Goal: Task Accomplishment & Management: Manage account settings

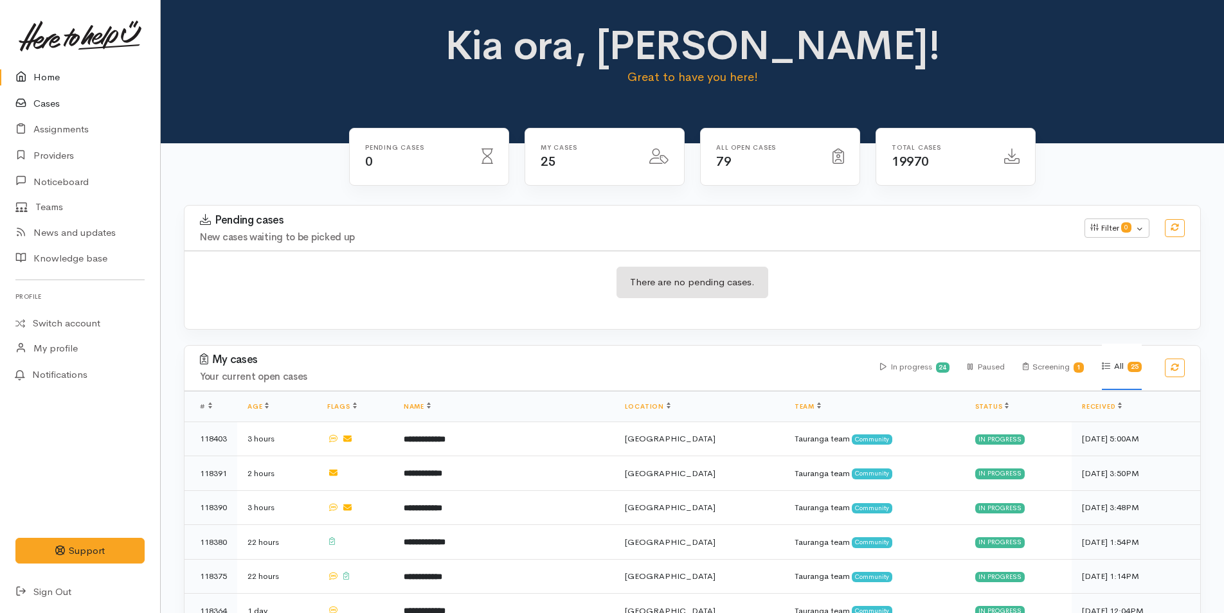
click at [49, 99] on link "Cases" at bounding box center [80, 104] width 160 height 26
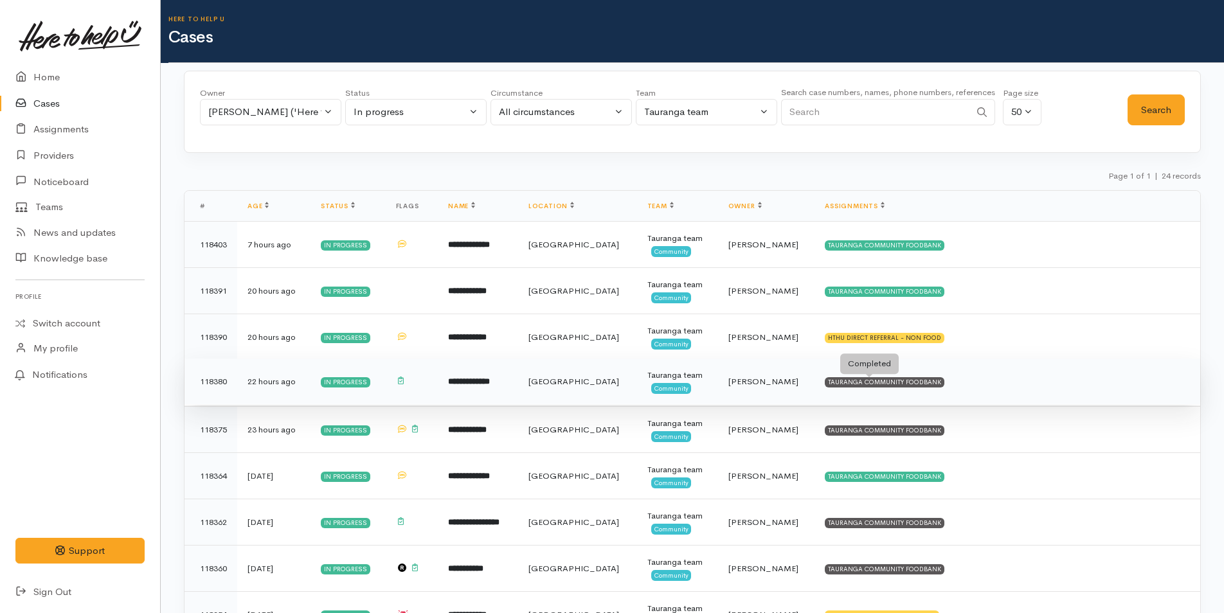
click at [908, 384] on div "TAURANGA COMMUNITY FOODBANK" at bounding box center [885, 382] width 120 height 10
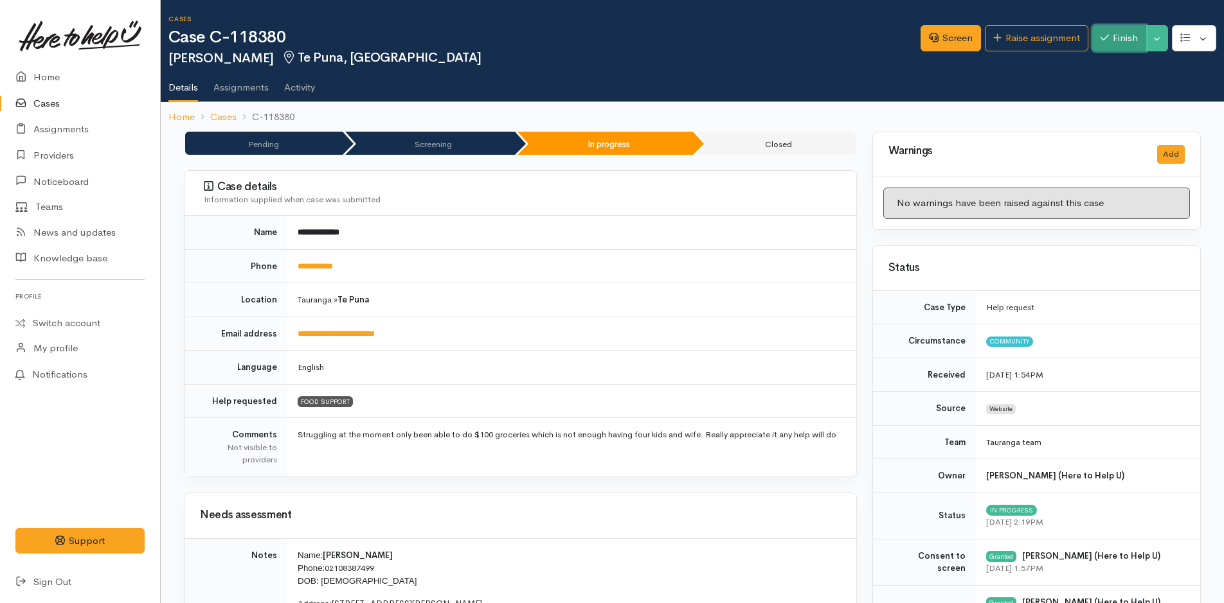
click at [1121, 34] on button "Finish" at bounding box center [1119, 38] width 54 height 26
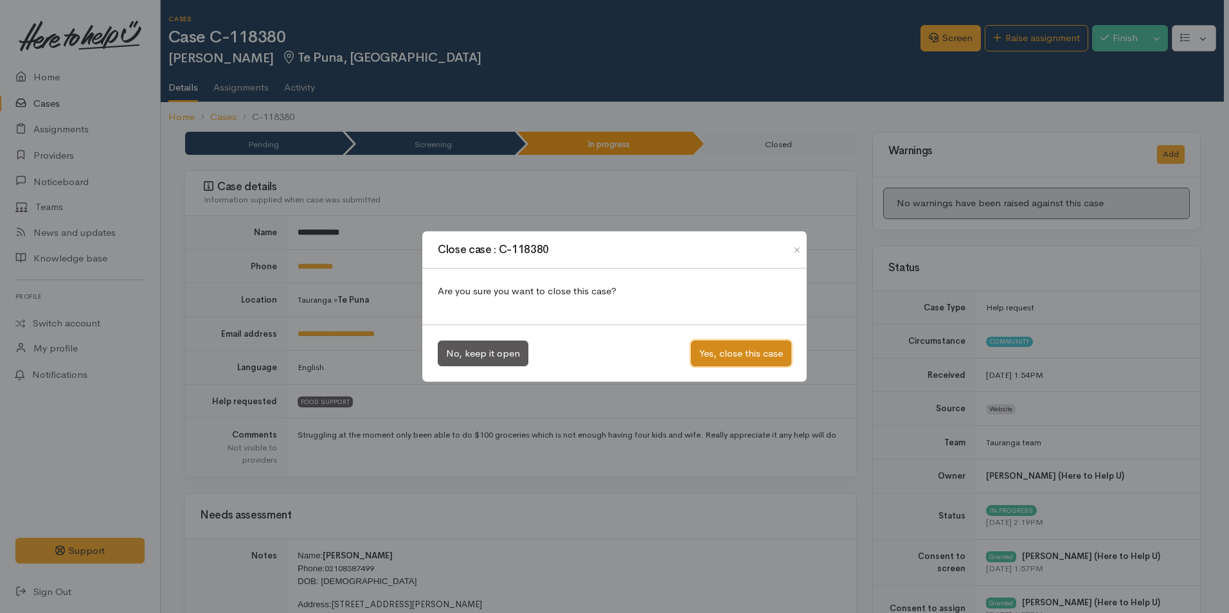
click at [758, 343] on button "Yes, close this case" at bounding box center [741, 354] width 100 height 26
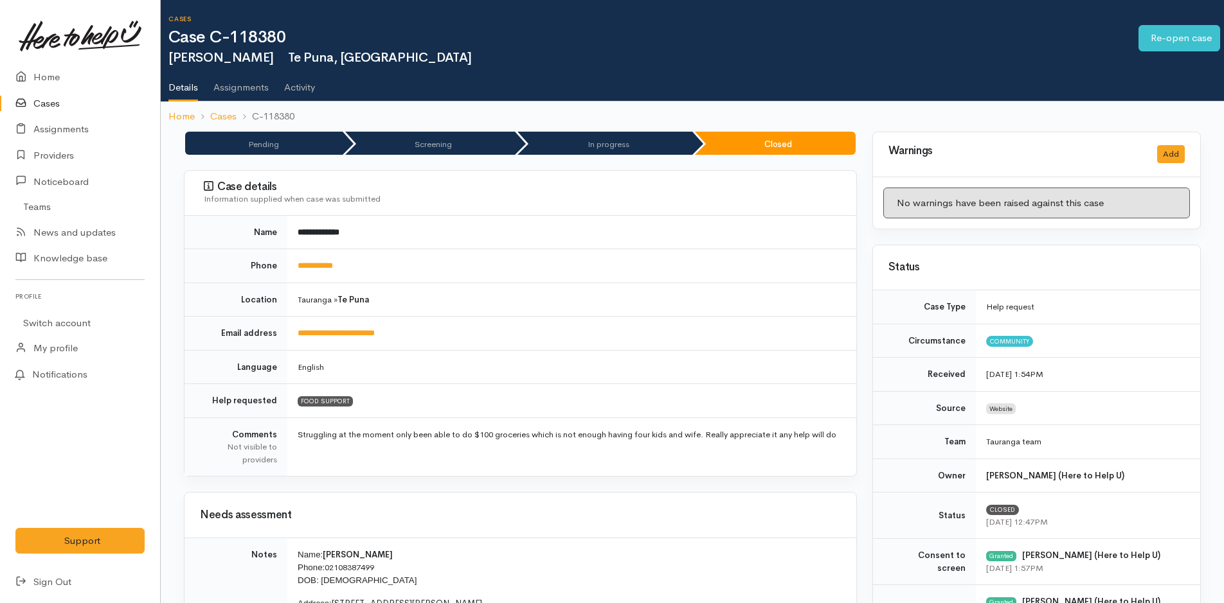
click at [42, 101] on link "Cases" at bounding box center [80, 104] width 160 height 26
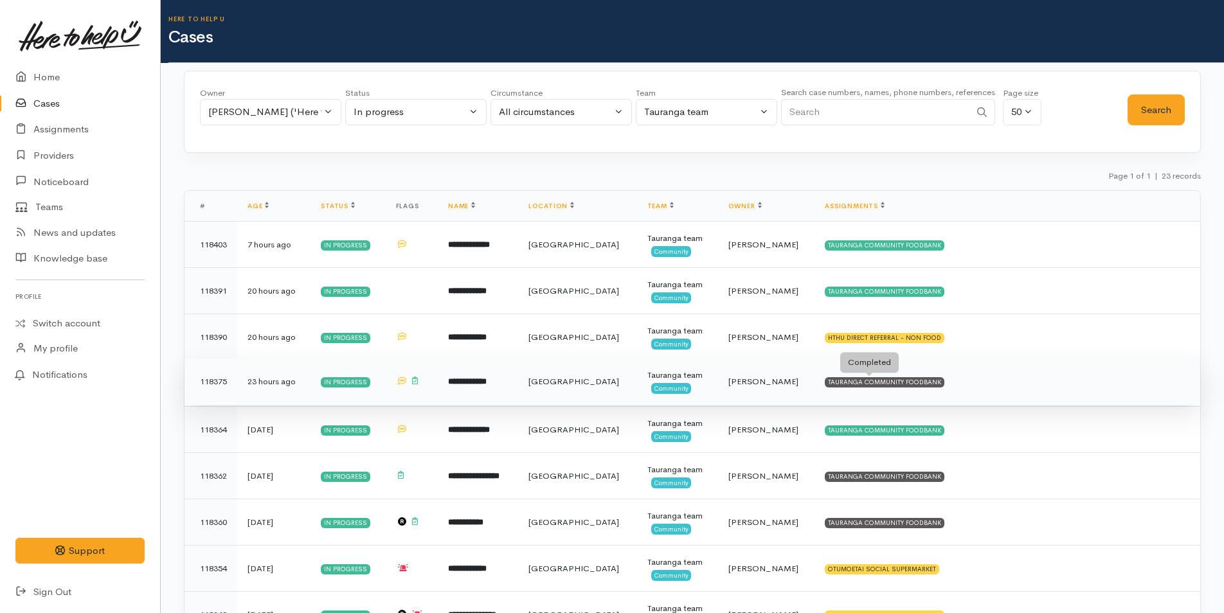
click at [895, 385] on div "TAURANGA COMMUNITY FOODBANK" at bounding box center [885, 382] width 120 height 10
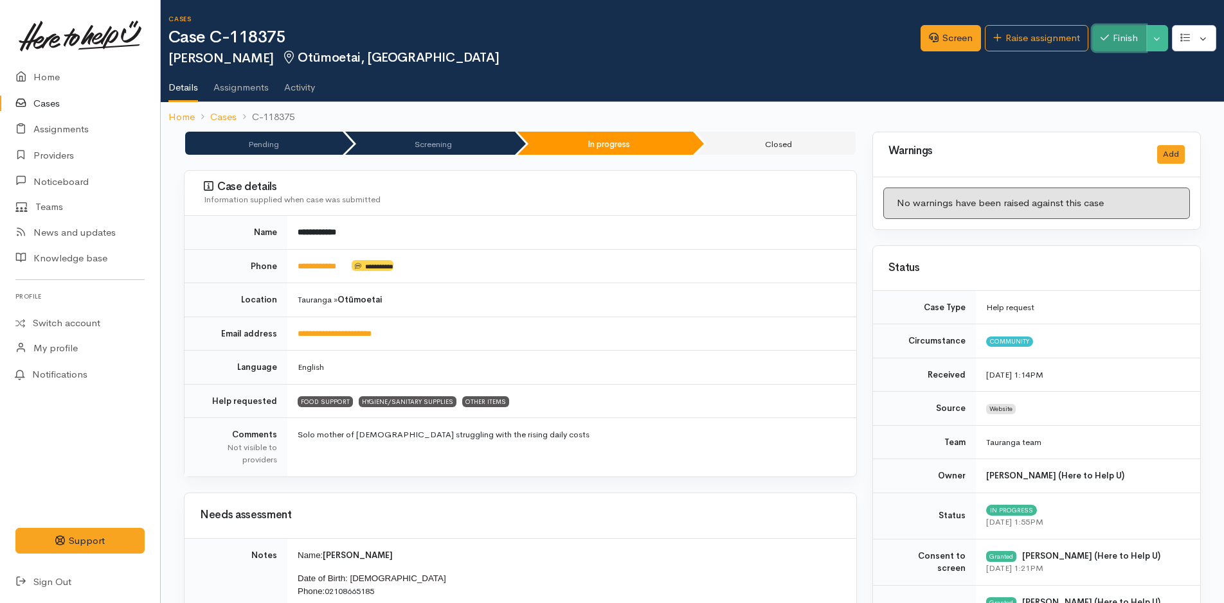
click at [1115, 38] on button "Finish" at bounding box center [1119, 38] width 54 height 26
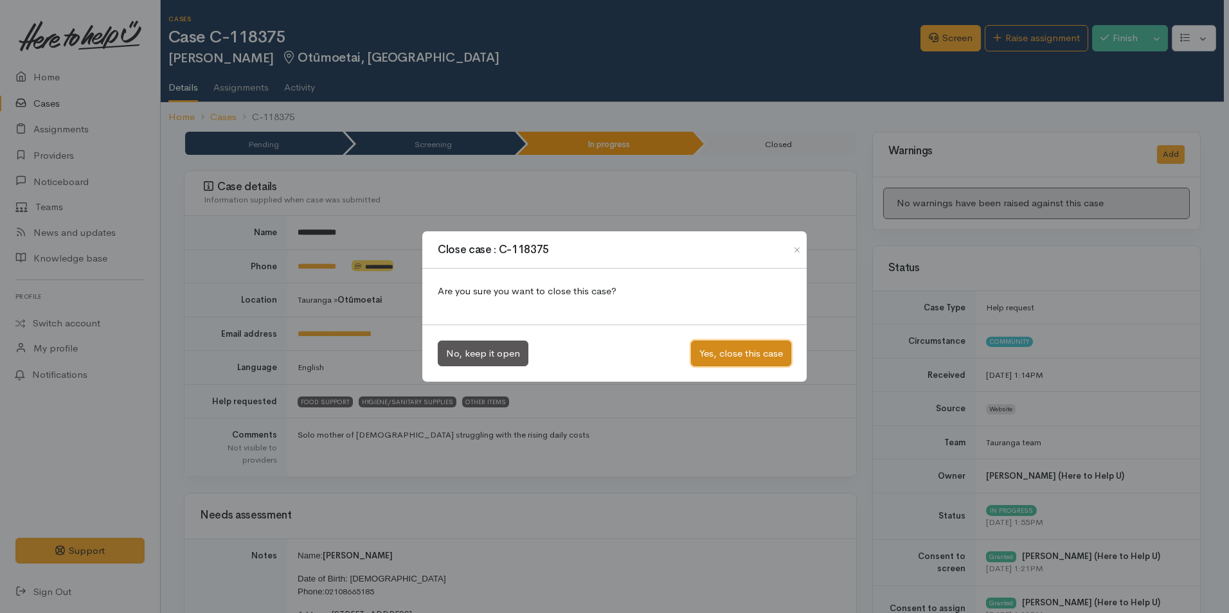
click at [765, 355] on button "Yes, close this case" at bounding box center [741, 354] width 100 height 26
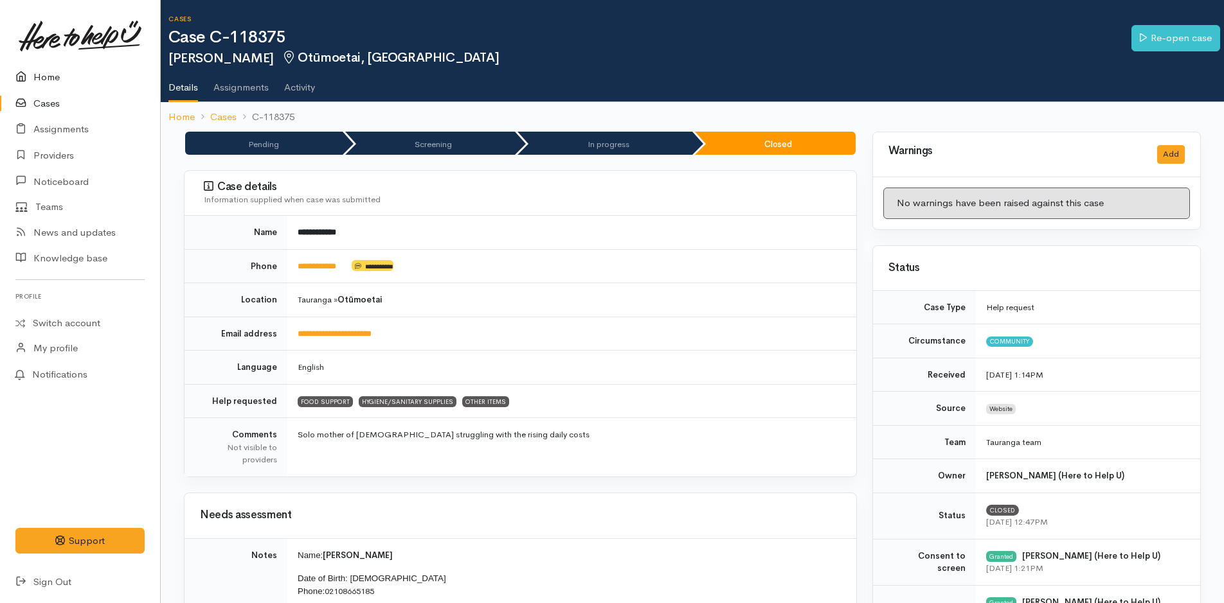
click at [58, 75] on link "Home" at bounding box center [80, 77] width 160 height 26
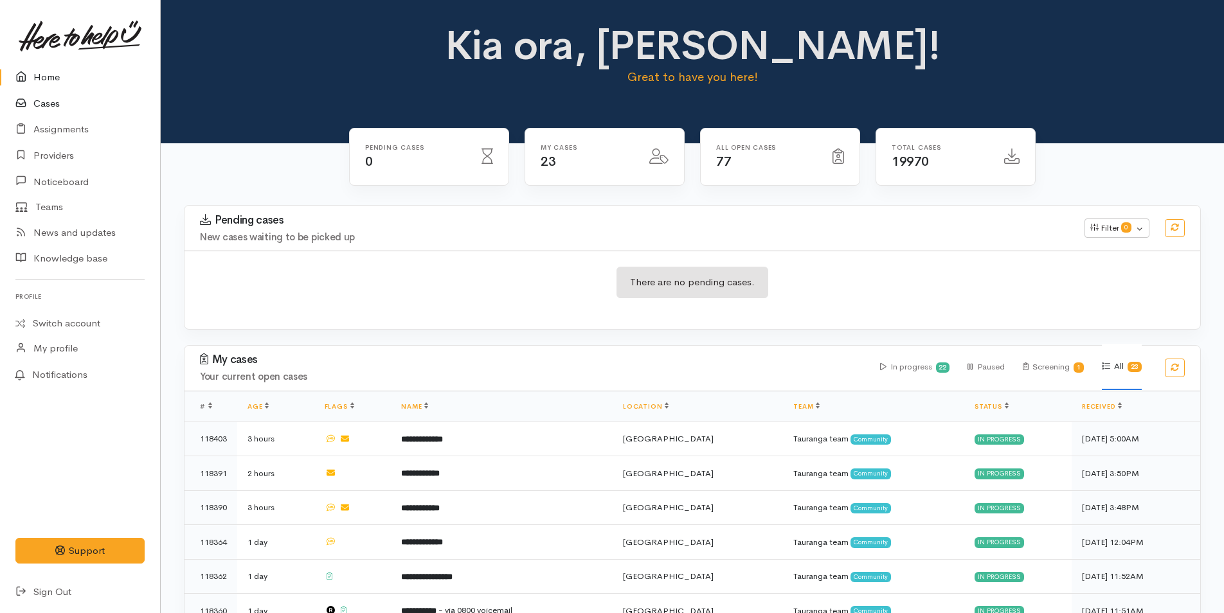
click at [55, 100] on link "Cases" at bounding box center [80, 104] width 160 height 26
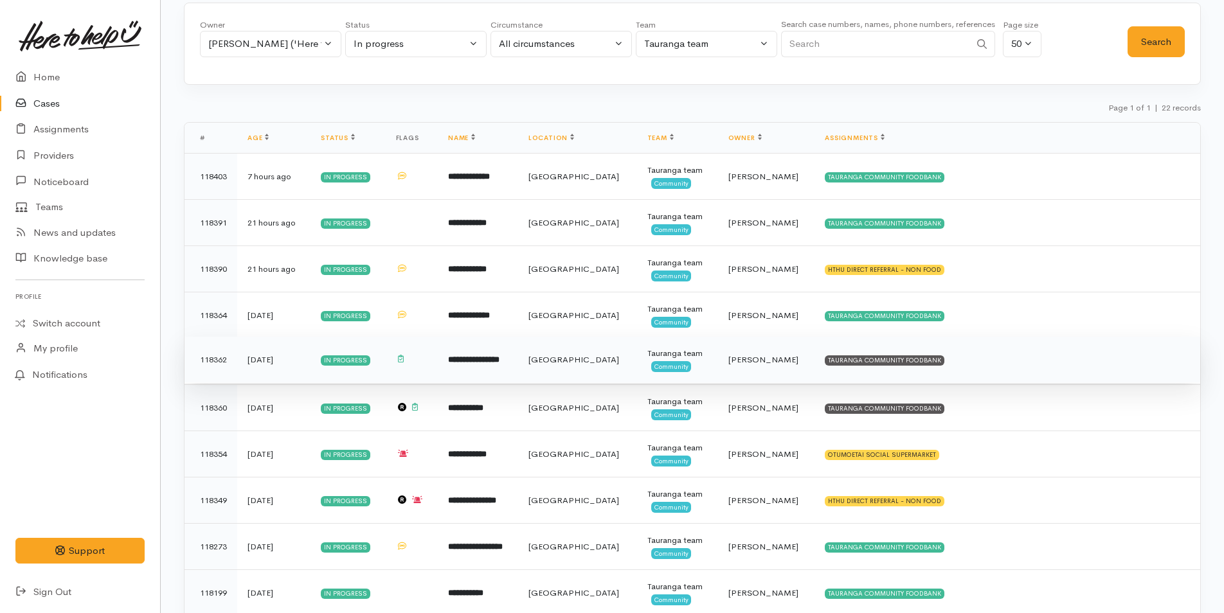
scroll to position [129, 0]
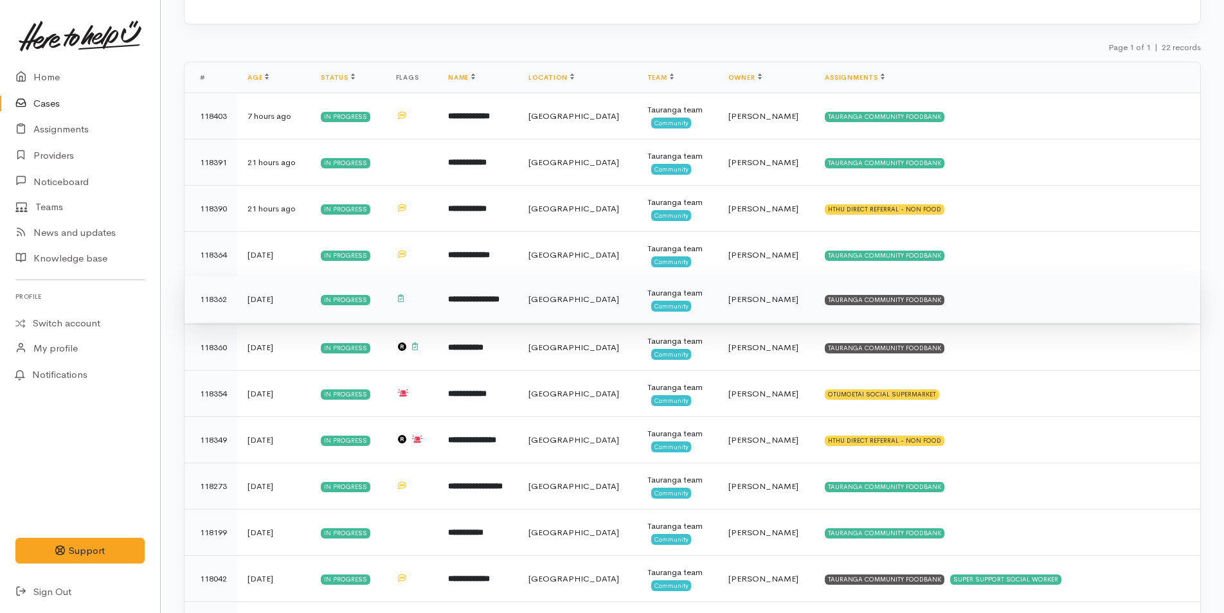
click at [932, 296] on td "TAURANGA COMMUNITY FOODBANK" at bounding box center [1007, 299] width 386 height 46
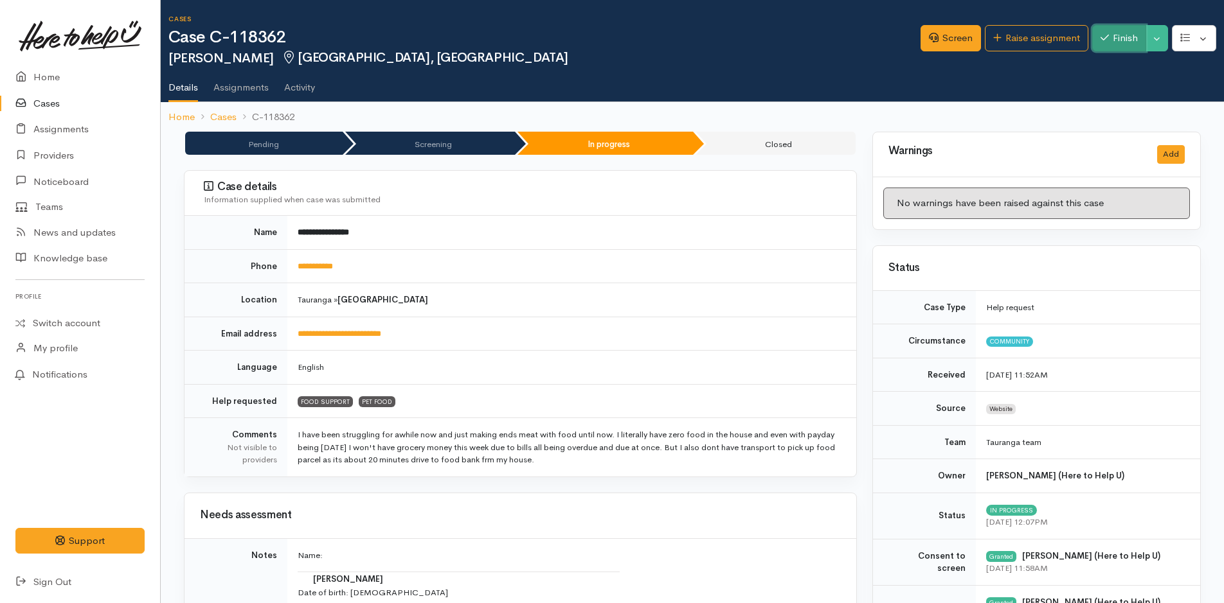
click at [1121, 42] on button "Finish" at bounding box center [1119, 38] width 54 height 26
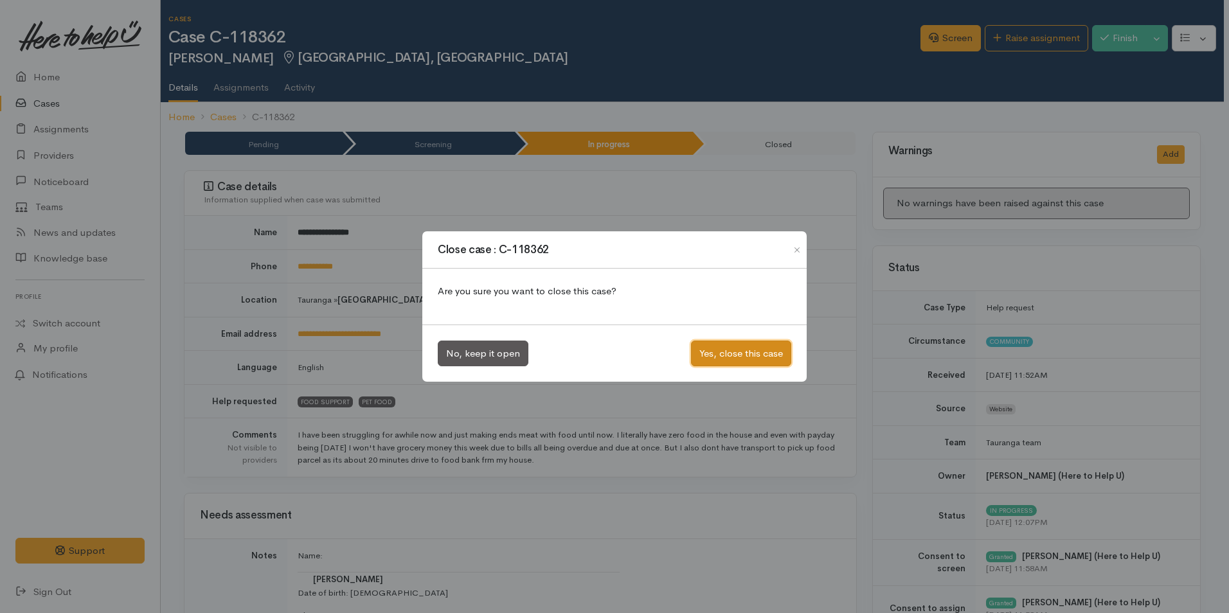
click at [770, 348] on button "Yes, close this case" at bounding box center [741, 354] width 100 height 26
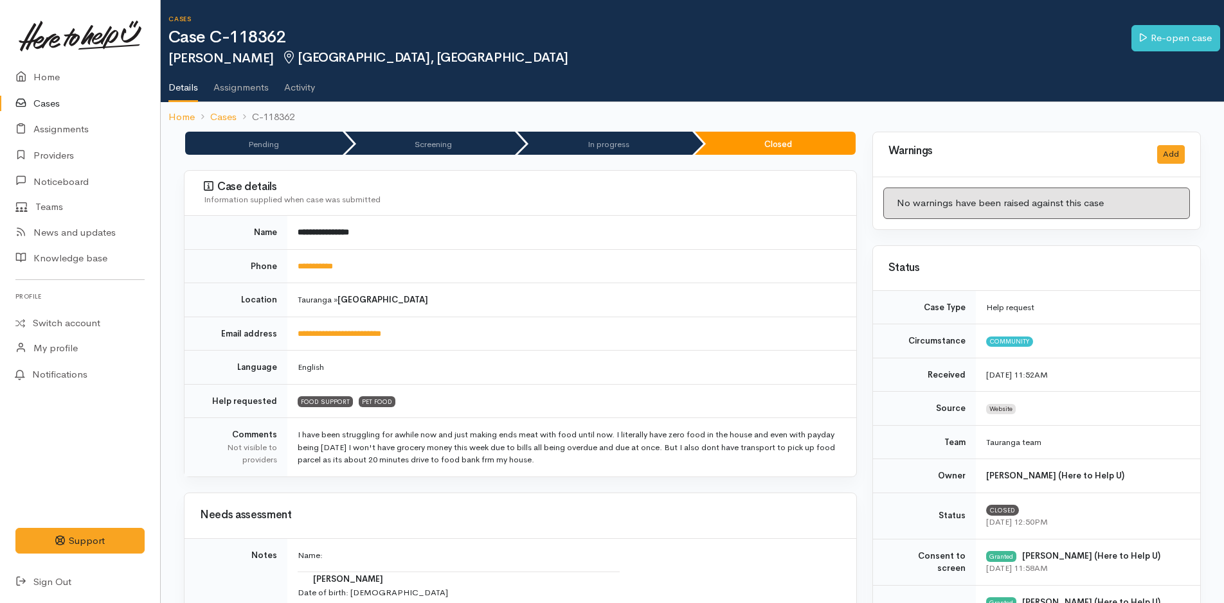
click at [50, 100] on link "Cases" at bounding box center [80, 104] width 160 height 26
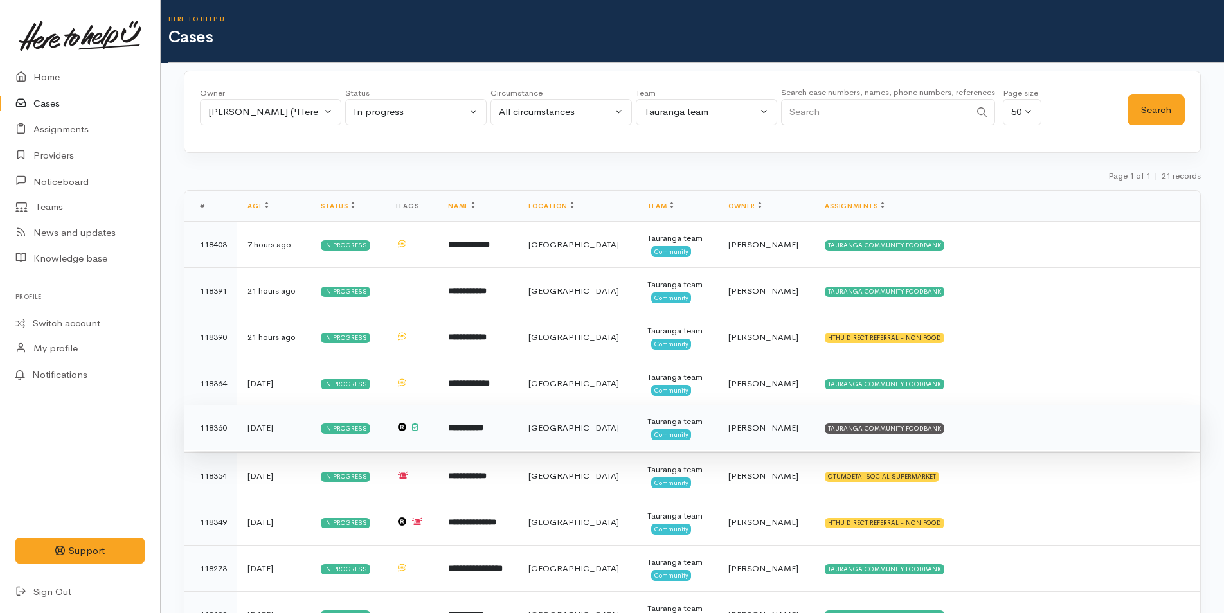
click at [864, 415] on td "TAURANGA COMMUNITY FOODBANK" at bounding box center [1007, 428] width 386 height 46
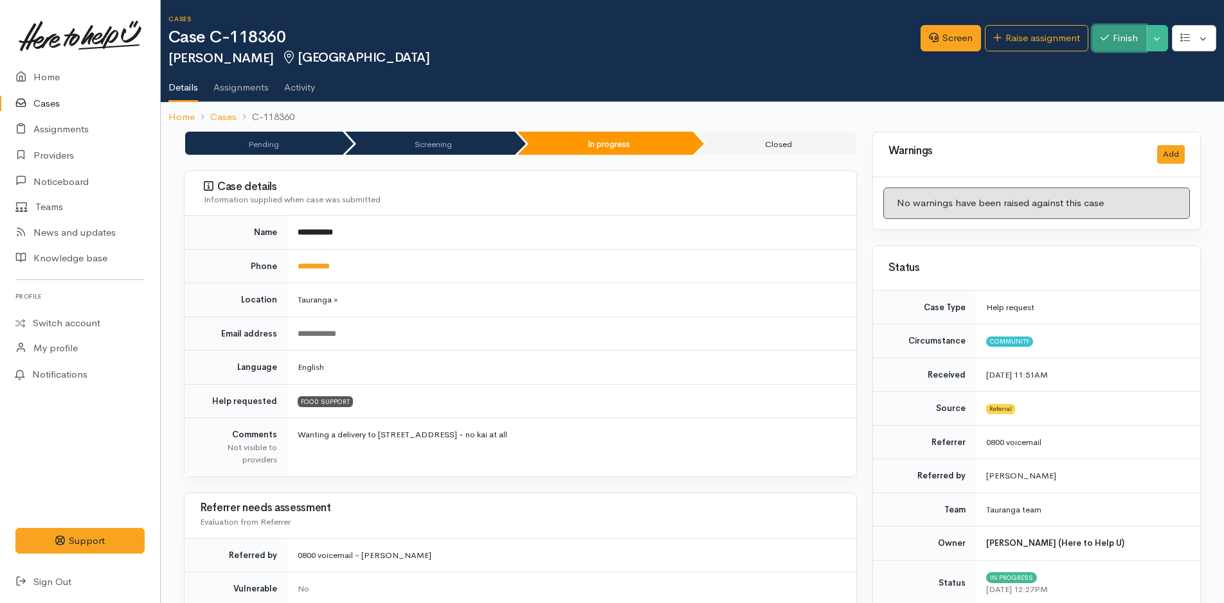
click at [1130, 35] on button "Finish" at bounding box center [1119, 38] width 54 height 26
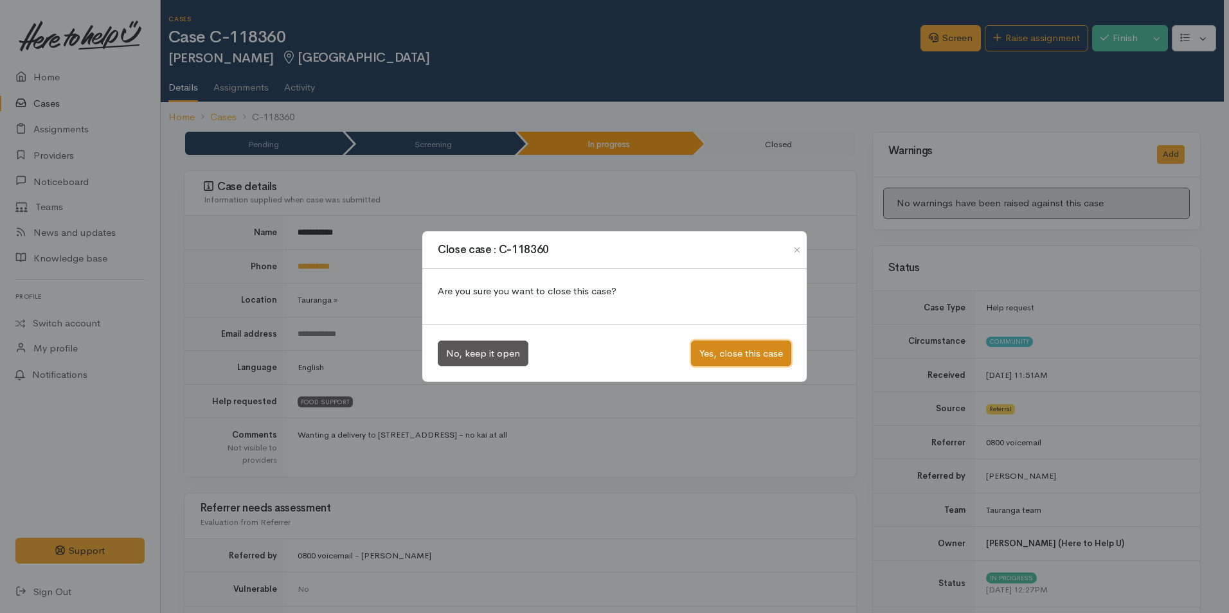
click at [768, 352] on button "Yes, close this case" at bounding box center [741, 354] width 100 height 26
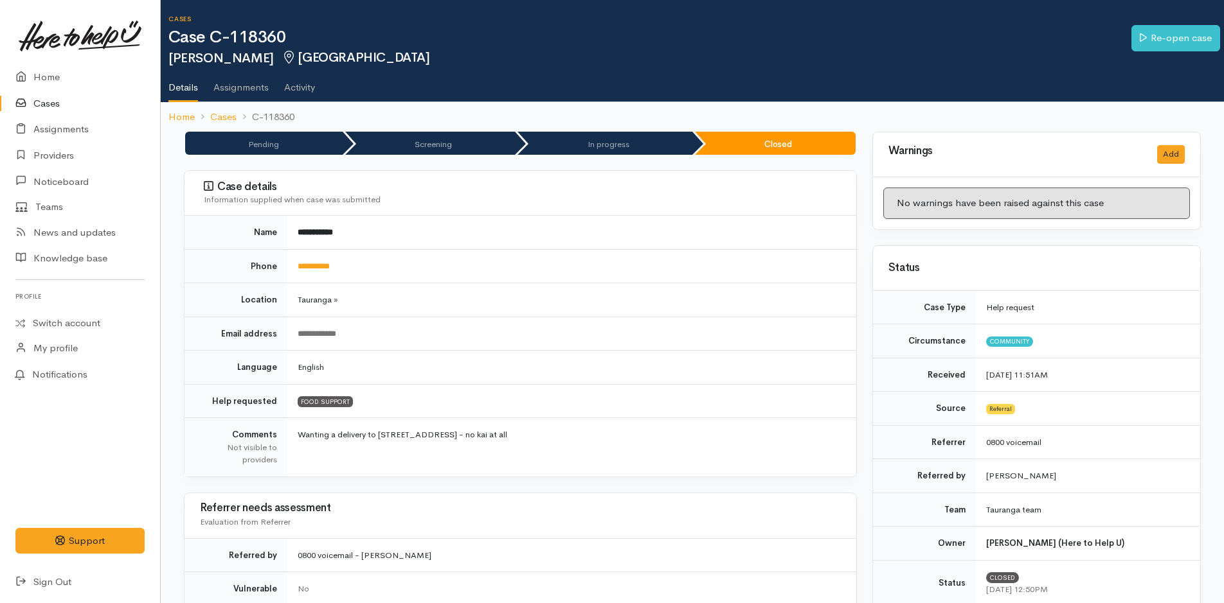
click at [39, 98] on link "Cases" at bounding box center [80, 104] width 160 height 26
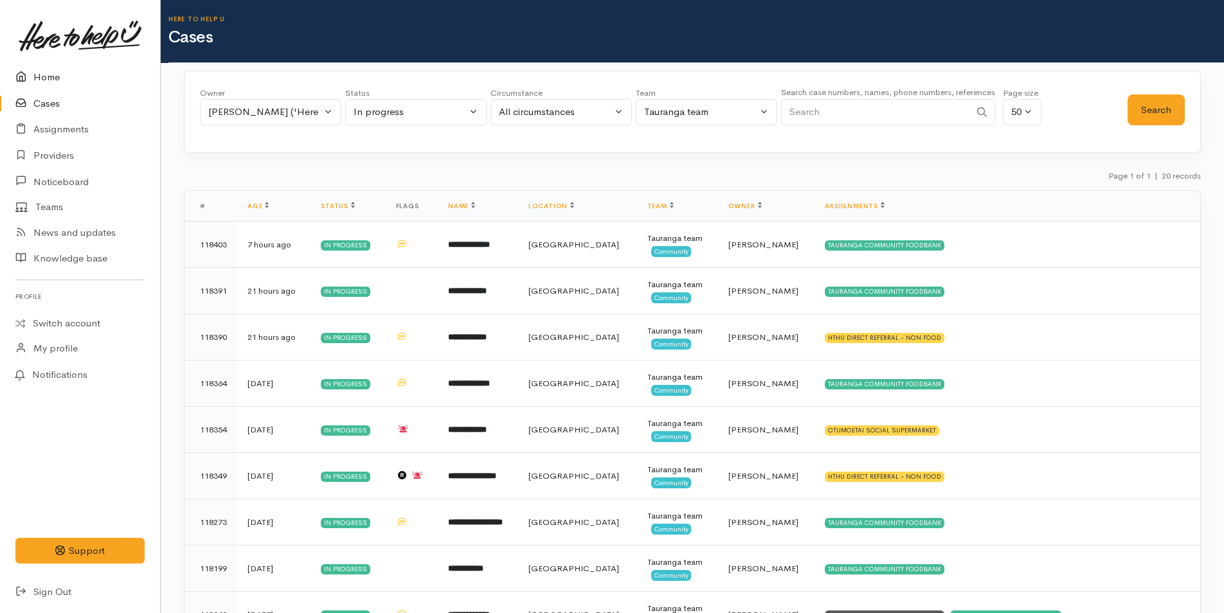
click at [44, 75] on link "Home" at bounding box center [80, 77] width 160 height 26
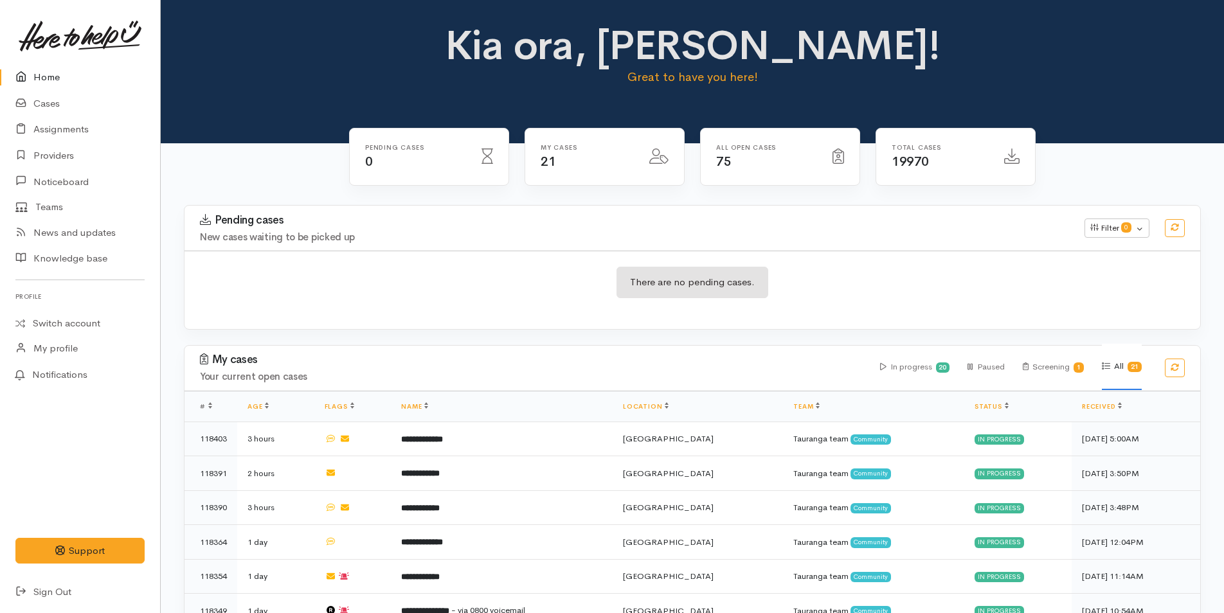
click at [48, 76] on link "Home" at bounding box center [80, 77] width 160 height 26
click at [68, 129] on link "Assignments" at bounding box center [80, 129] width 160 height 26
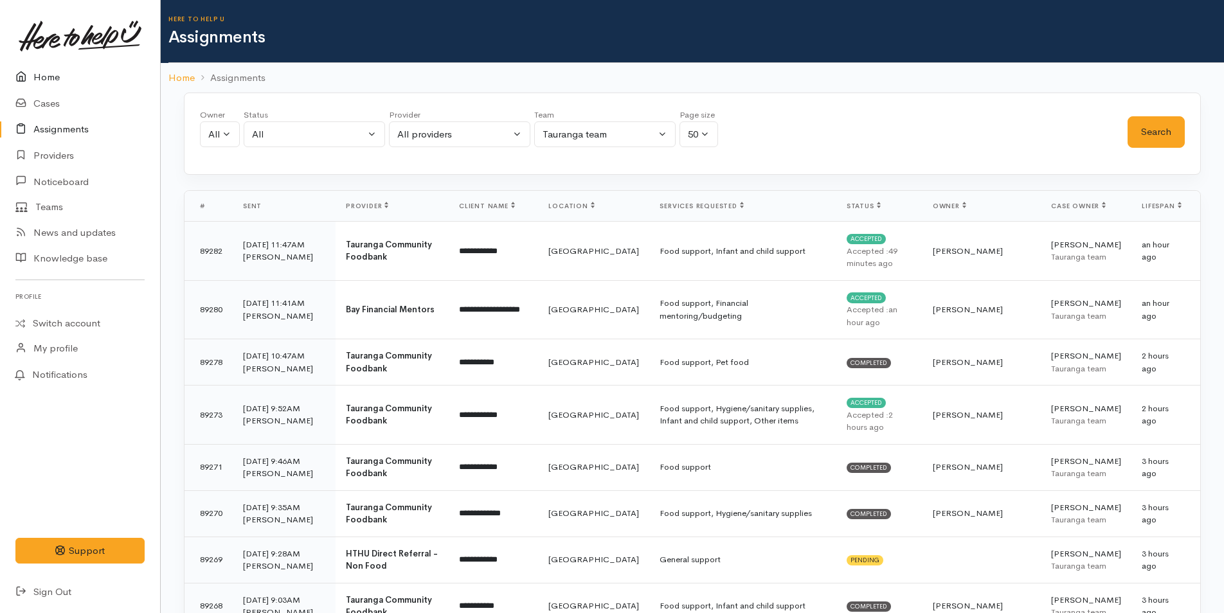
click at [51, 78] on link "Home" at bounding box center [80, 77] width 160 height 26
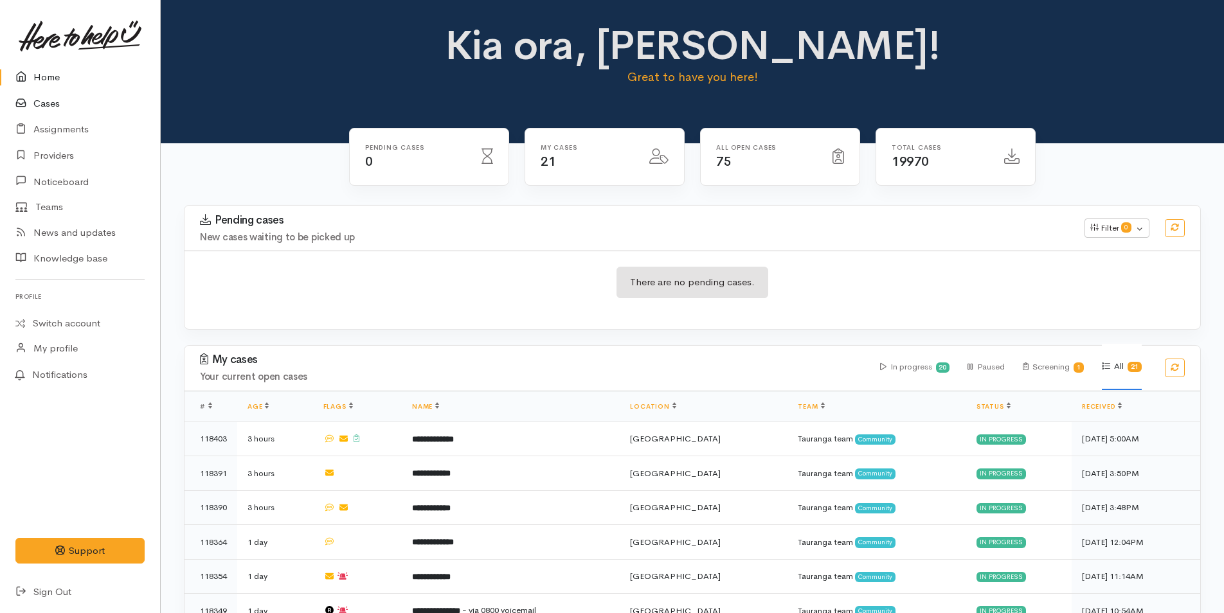
click at [44, 104] on link "Cases" at bounding box center [80, 104] width 160 height 26
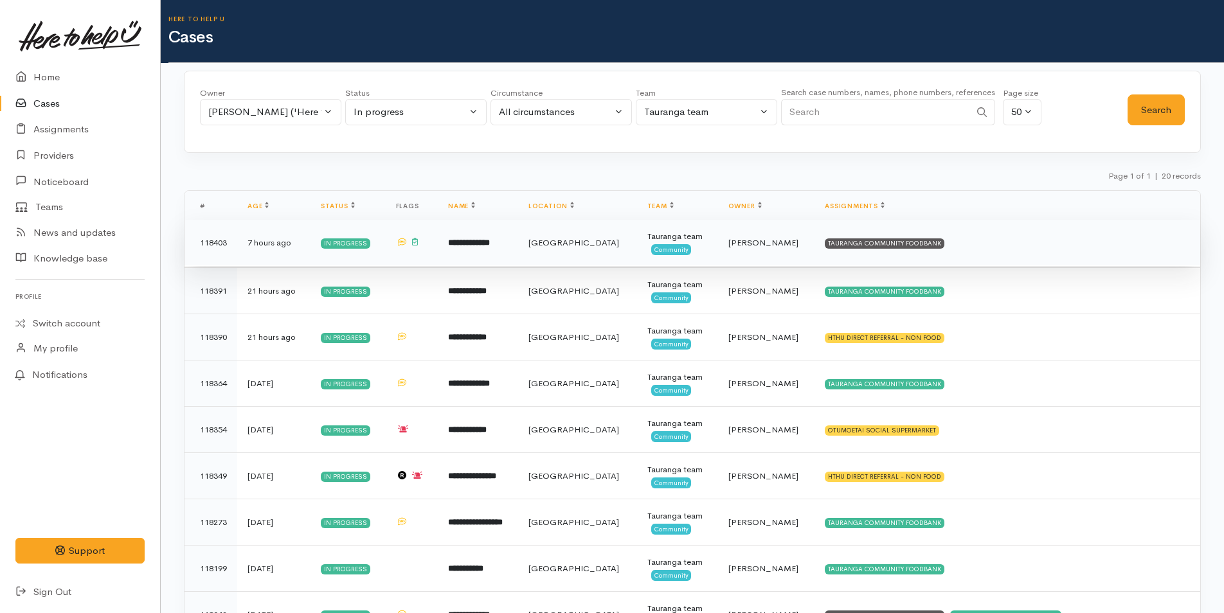
click at [834, 237] on td "TAURANGA COMMUNITY FOODBANK" at bounding box center [1007, 243] width 386 height 46
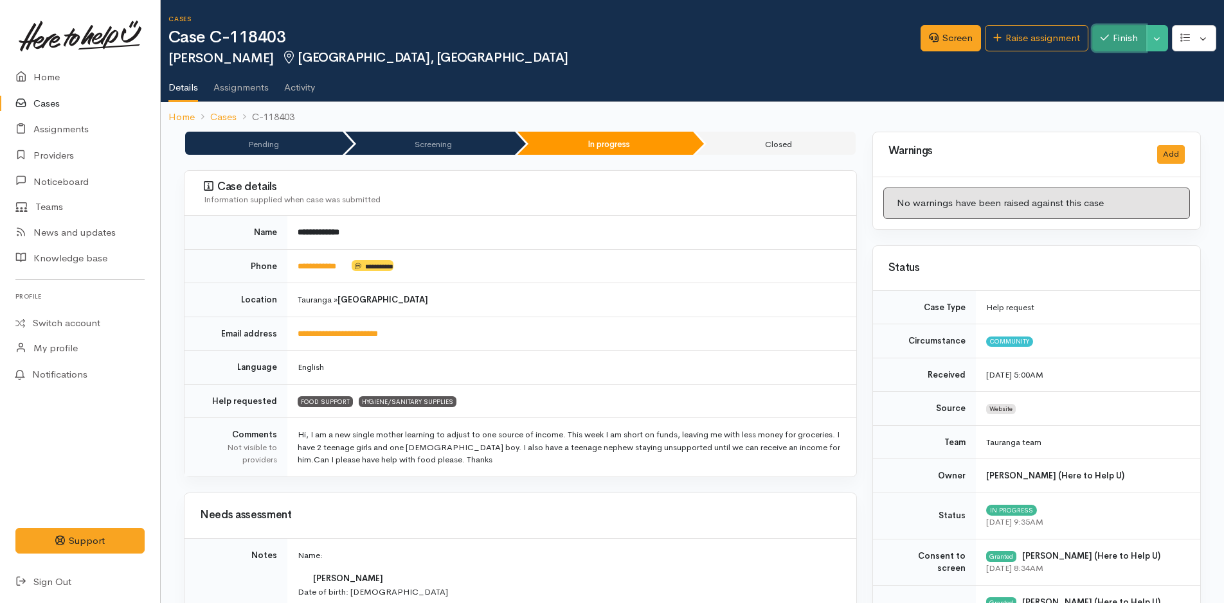
click at [1115, 38] on button "Finish" at bounding box center [1119, 38] width 54 height 26
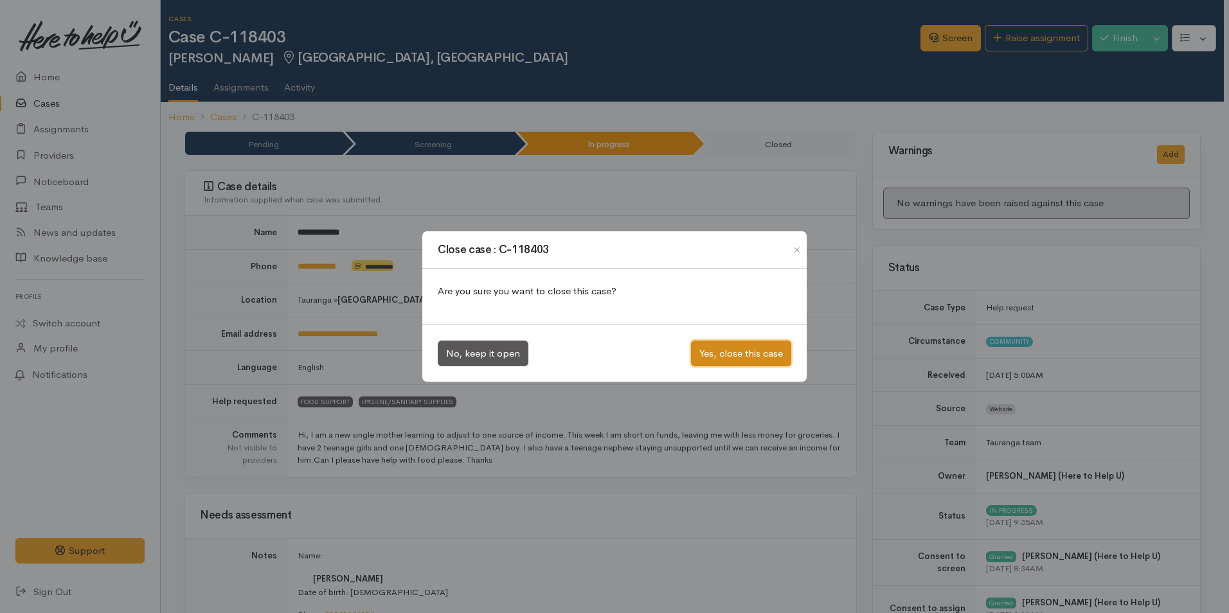
click at [738, 346] on button "Yes, close this case" at bounding box center [741, 354] width 100 height 26
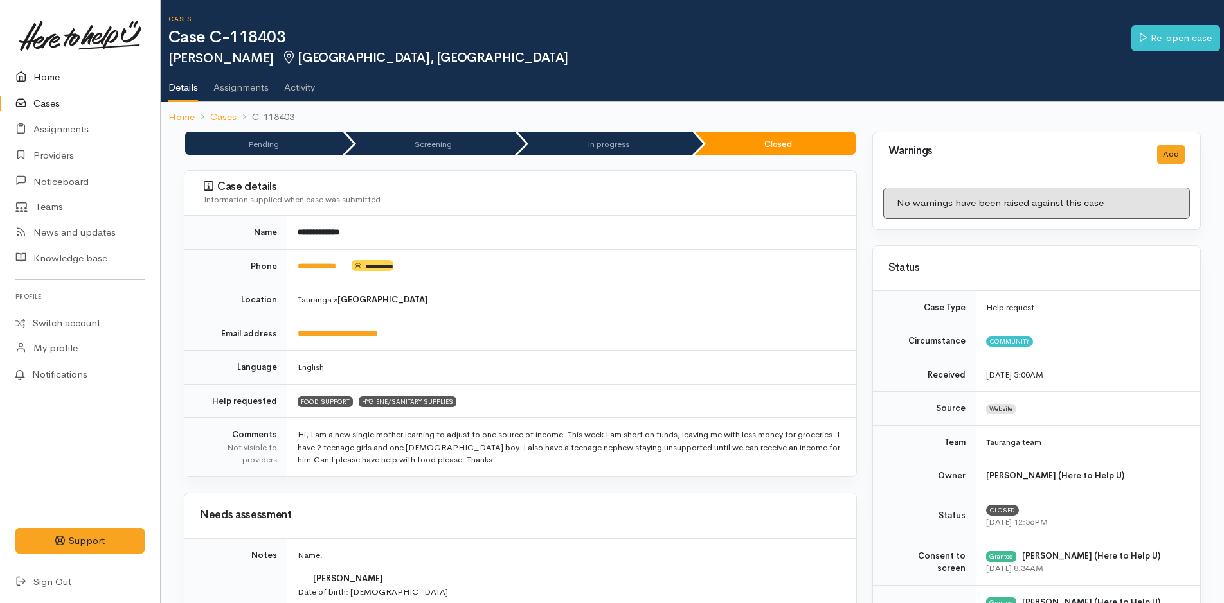
click at [50, 73] on link "Home" at bounding box center [80, 77] width 160 height 26
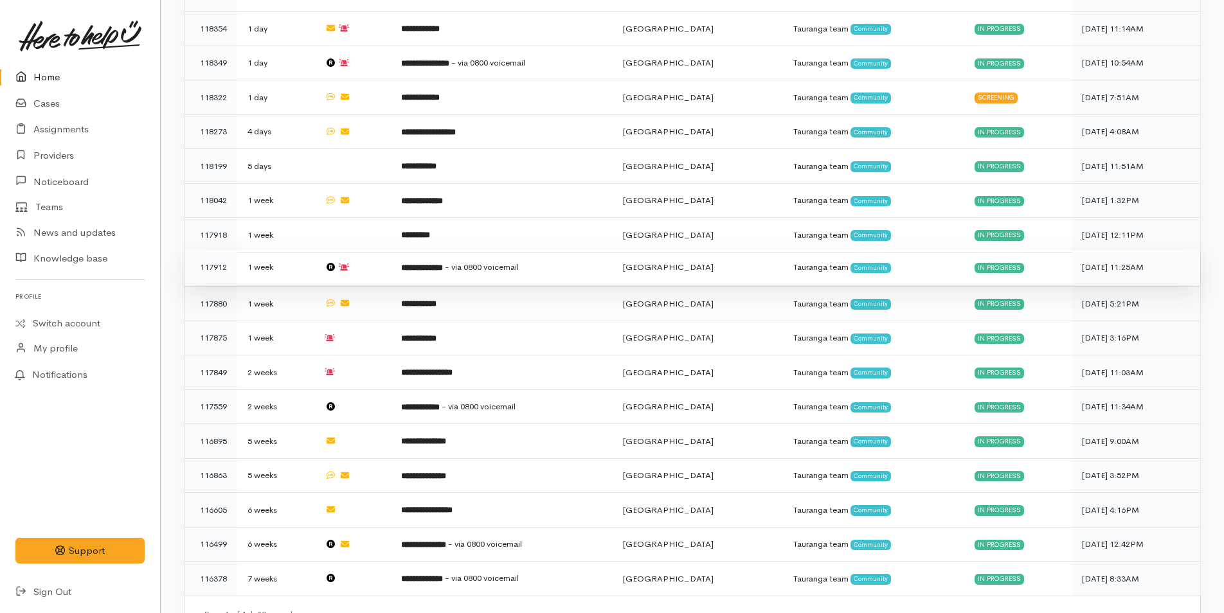
scroll to position [514, 0]
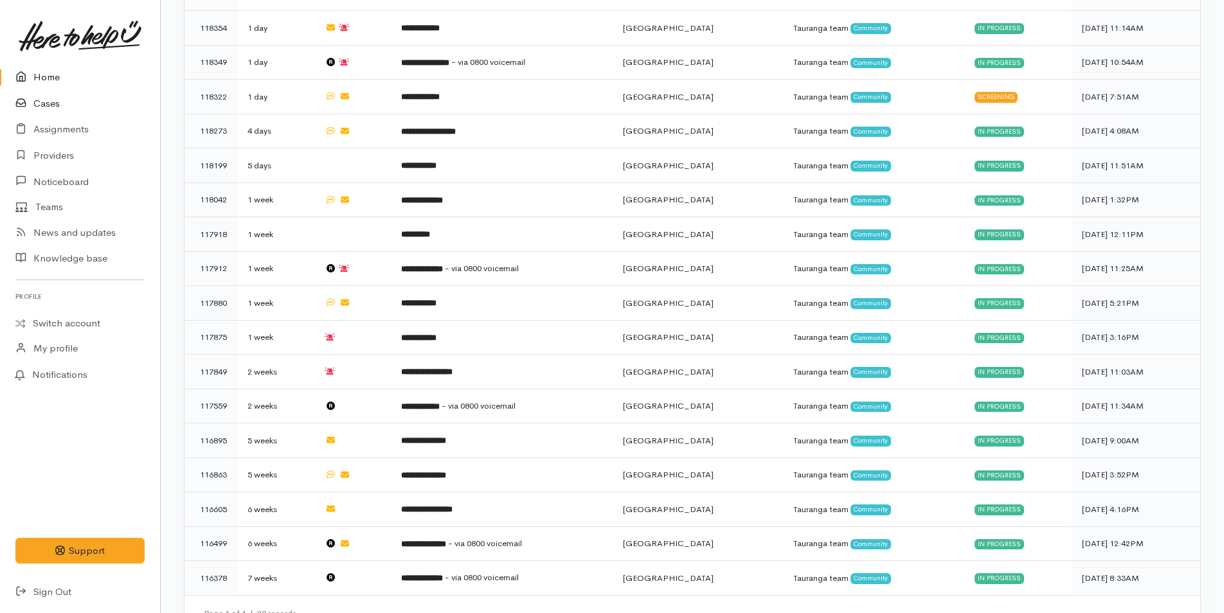
click at [51, 97] on link "Cases" at bounding box center [80, 104] width 160 height 26
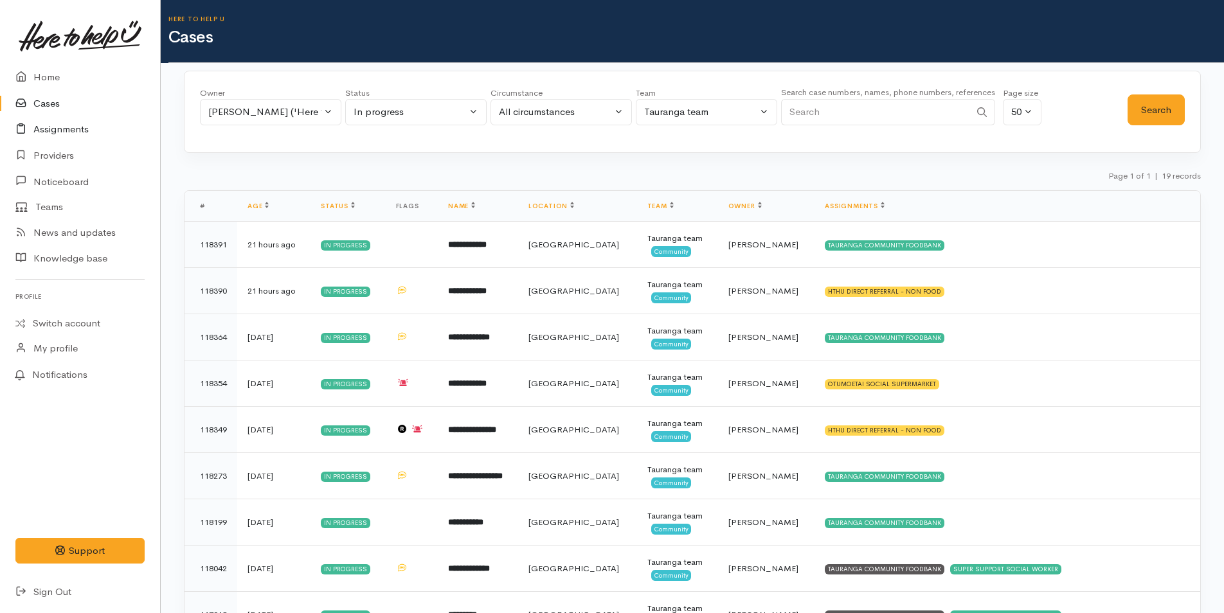
click at [64, 125] on link "Assignments" at bounding box center [80, 129] width 160 height 26
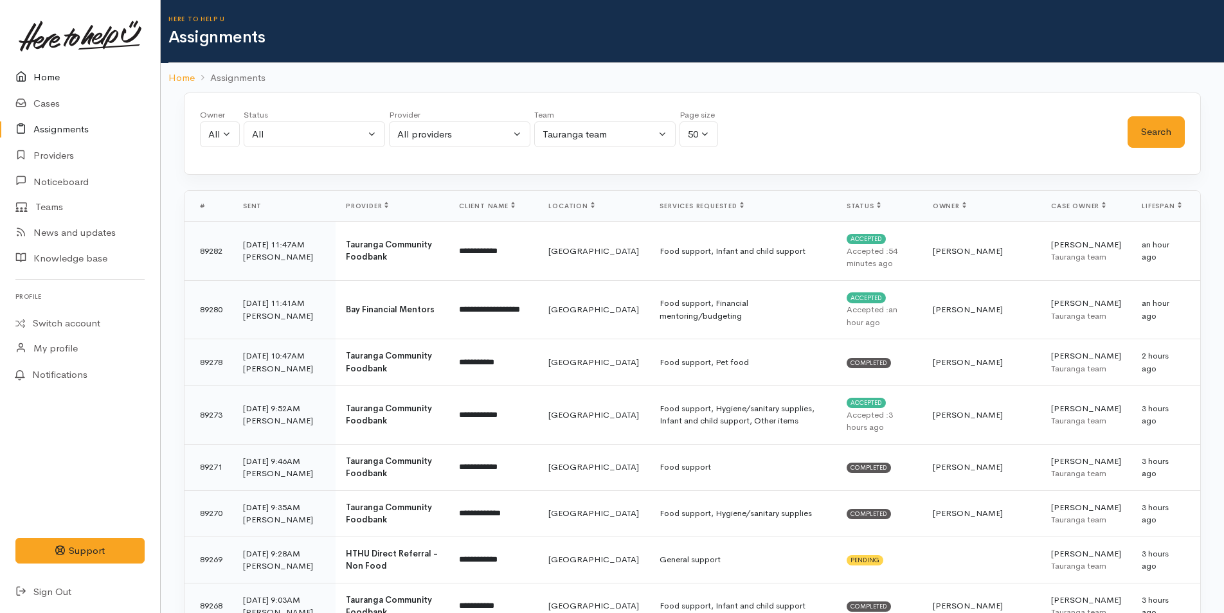
click at [48, 66] on link "Home" at bounding box center [80, 77] width 160 height 26
